Goal: Task Accomplishment & Management: Manage account settings

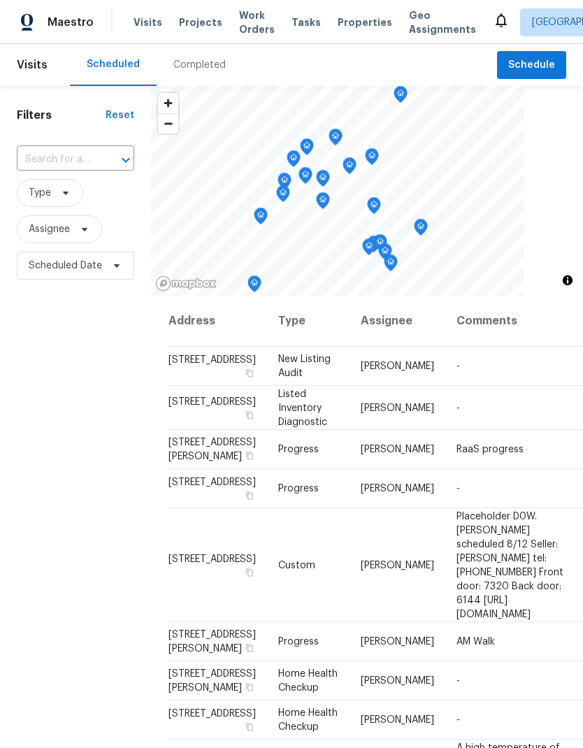
click at [105, 154] on div at bounding box center [116, 160] width 36 height 20
type input "mission spri"
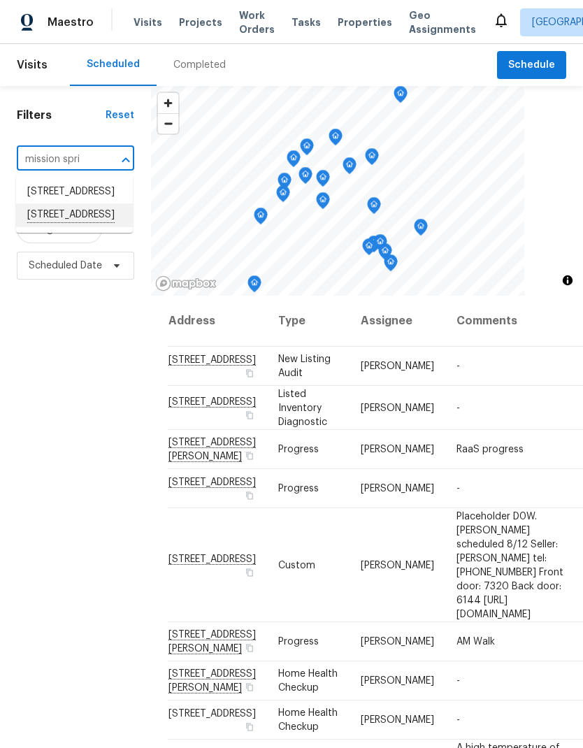
click at [89, 227] on li "[STREET_ADDRESS]" at bounding box center [74, 215] width 117 height 24
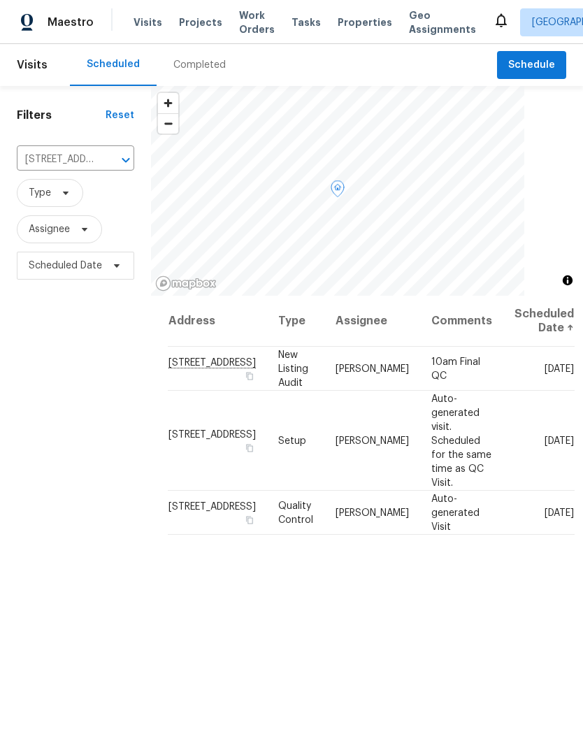
click at [0, 0] on icon at bounding box center [0, 0] width 0 height 0
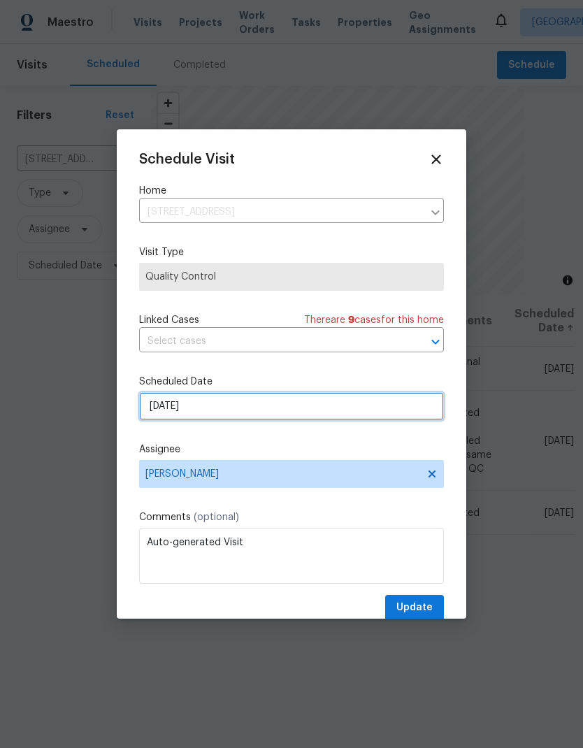
click at [336, 411] on input "[DATE]" at bounding box center [291, 406] width 305 height 28
select select "8"
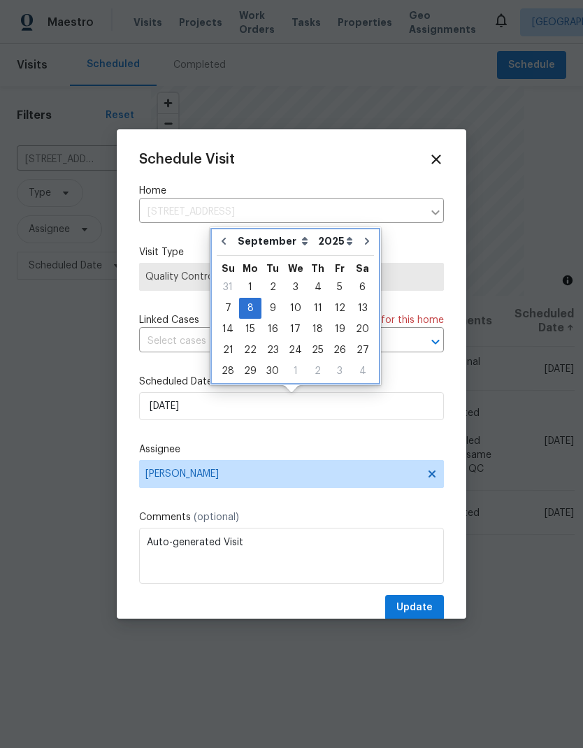
click at [225, 239] on icon "Go to previous month" at bounding box center [224, 241] width 4 height 7
type input "[DATE]"
select select "7"
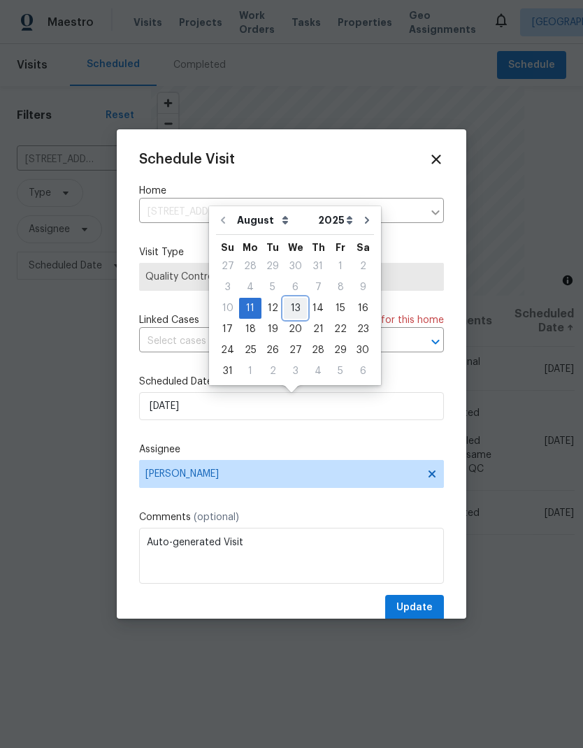
click at [294, 308] on div "13" at bounding box center [295, 309] width 23 height 20
type input "[DATE]"
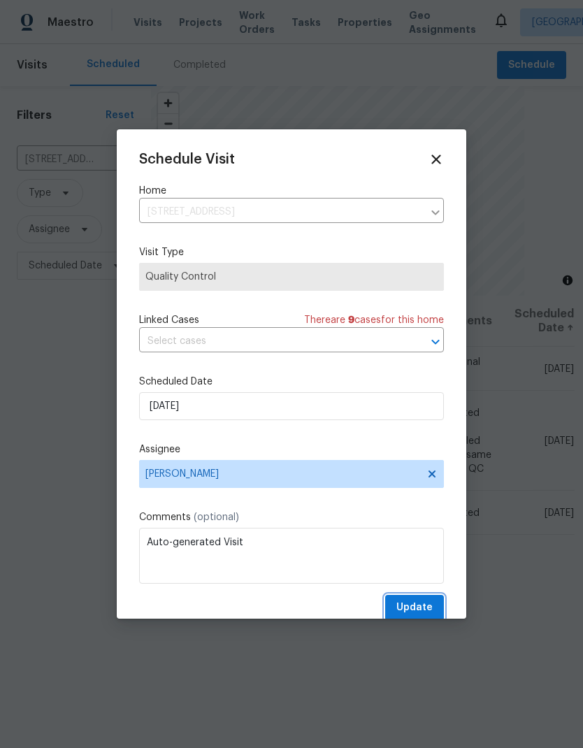
click at [430, 601] on button "Update" at bounding box center [414, 608] width 59 height 26
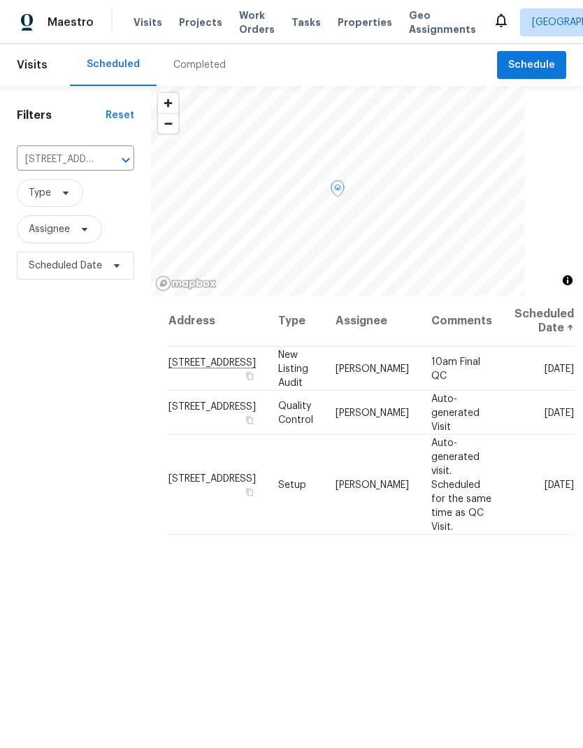
click at [0, 0] on icon at bounding box center [0, 0] width 0 height 0
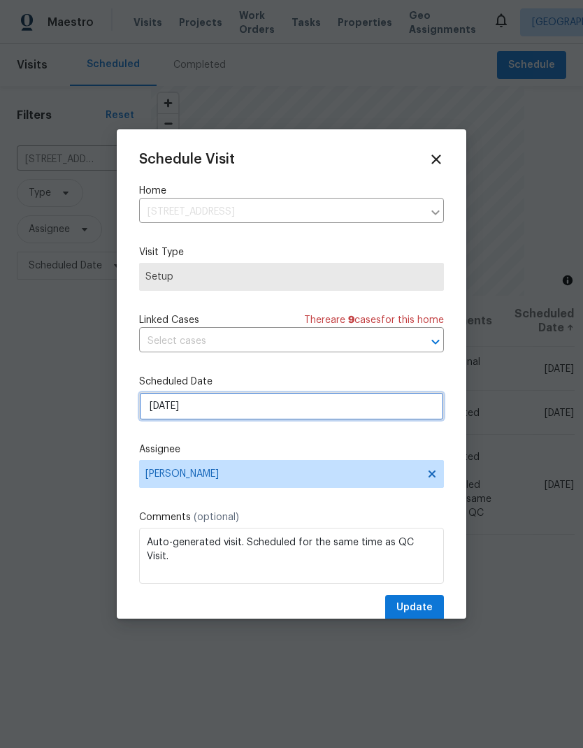
click at [335, 411] on input "[DATE]" at bounding box center [291, 406] width 305 height 28
select select "8"
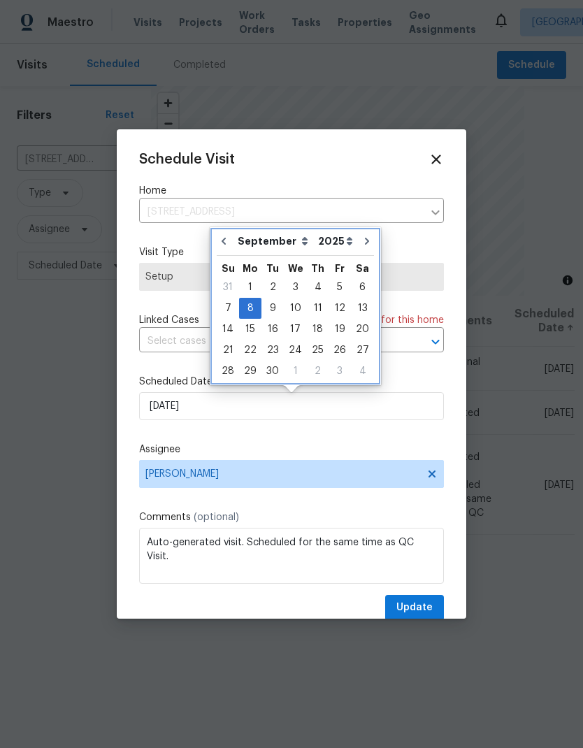
click at [227, 235] on button "Go to previous month" at bounding box center [223, 241] width 21 height 28
type input "[DATE]"
select select "7"
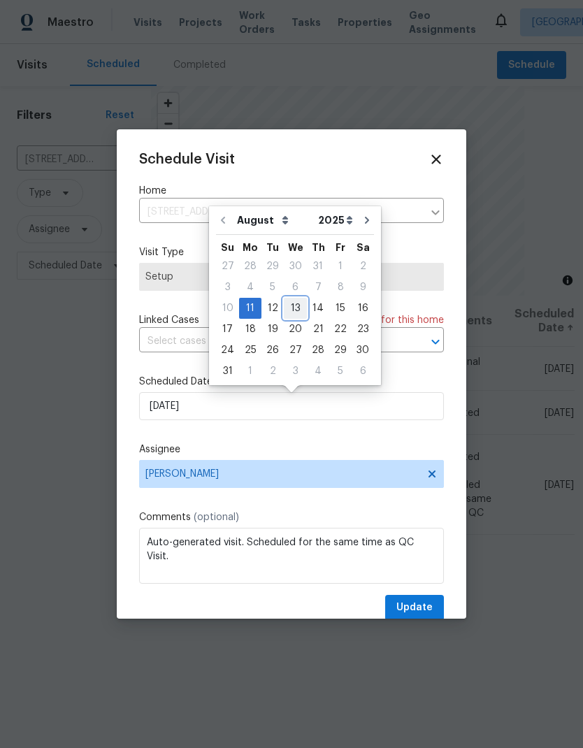
click at [291, 310] on div "13" at bounding box center [295, 309] width 23 height 20
type input "[DATE]"
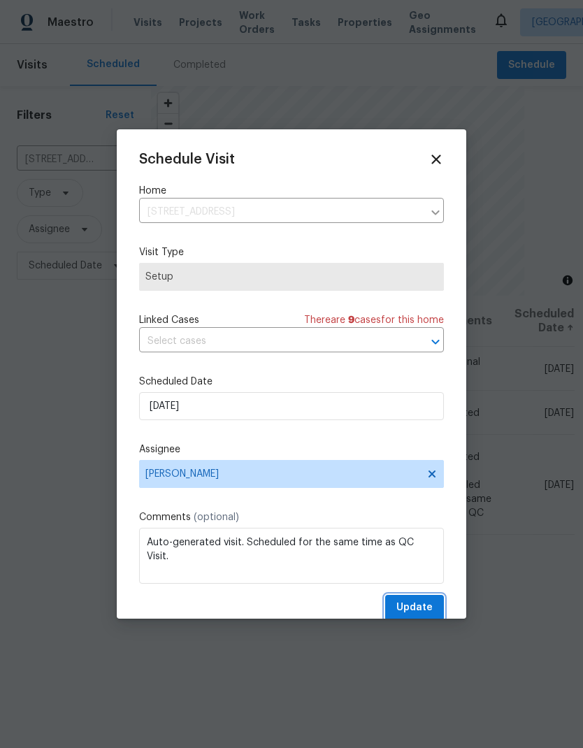
click at [430, 606] on span "Update" at bounding box center [414, 607] width 36 height 17
